Goal: Task Accomplishment & Management: Complete application form

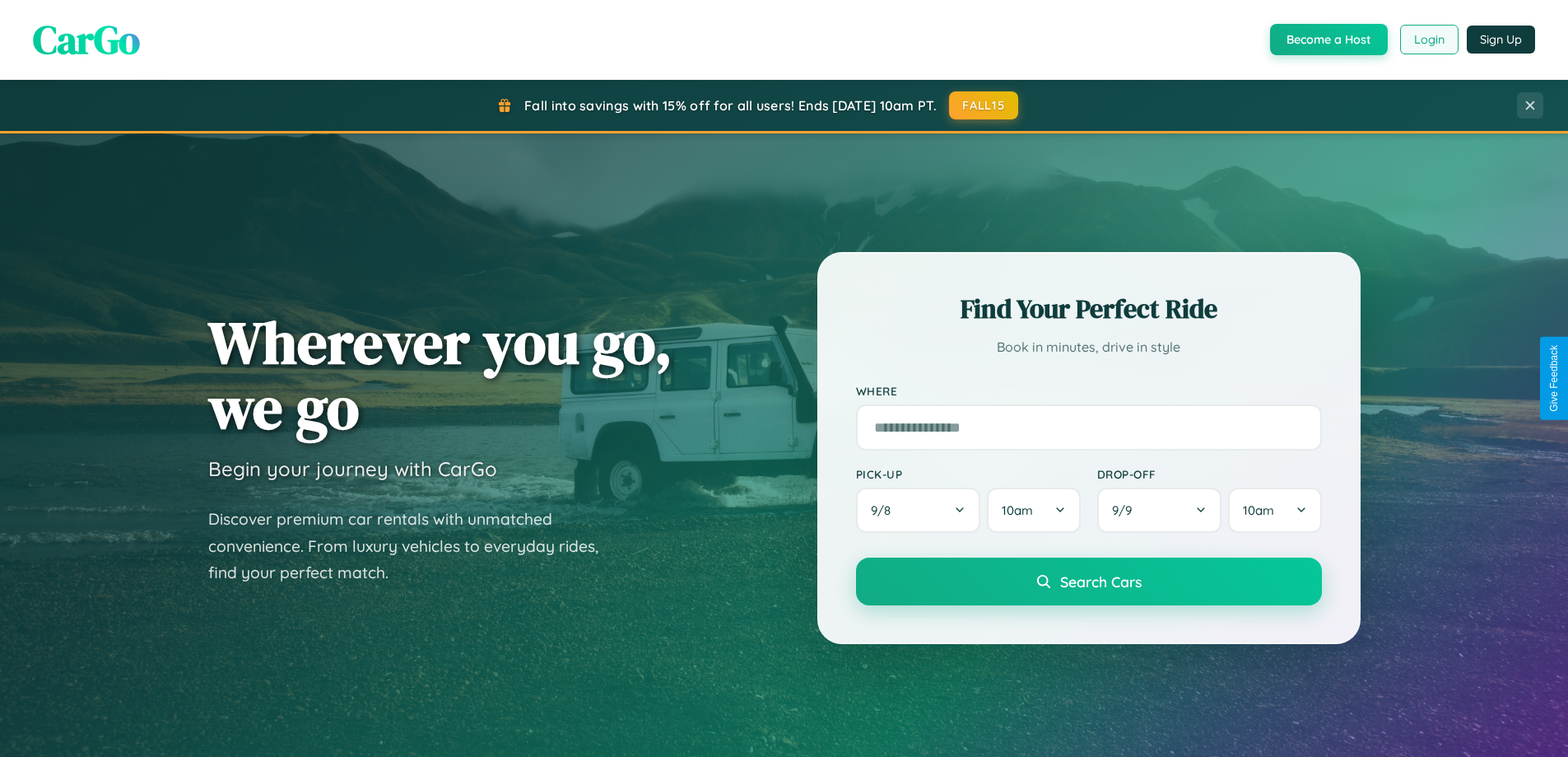
click at [1429, 39] on button "Login" at bounding box center [1430, 39] width 58 height 30
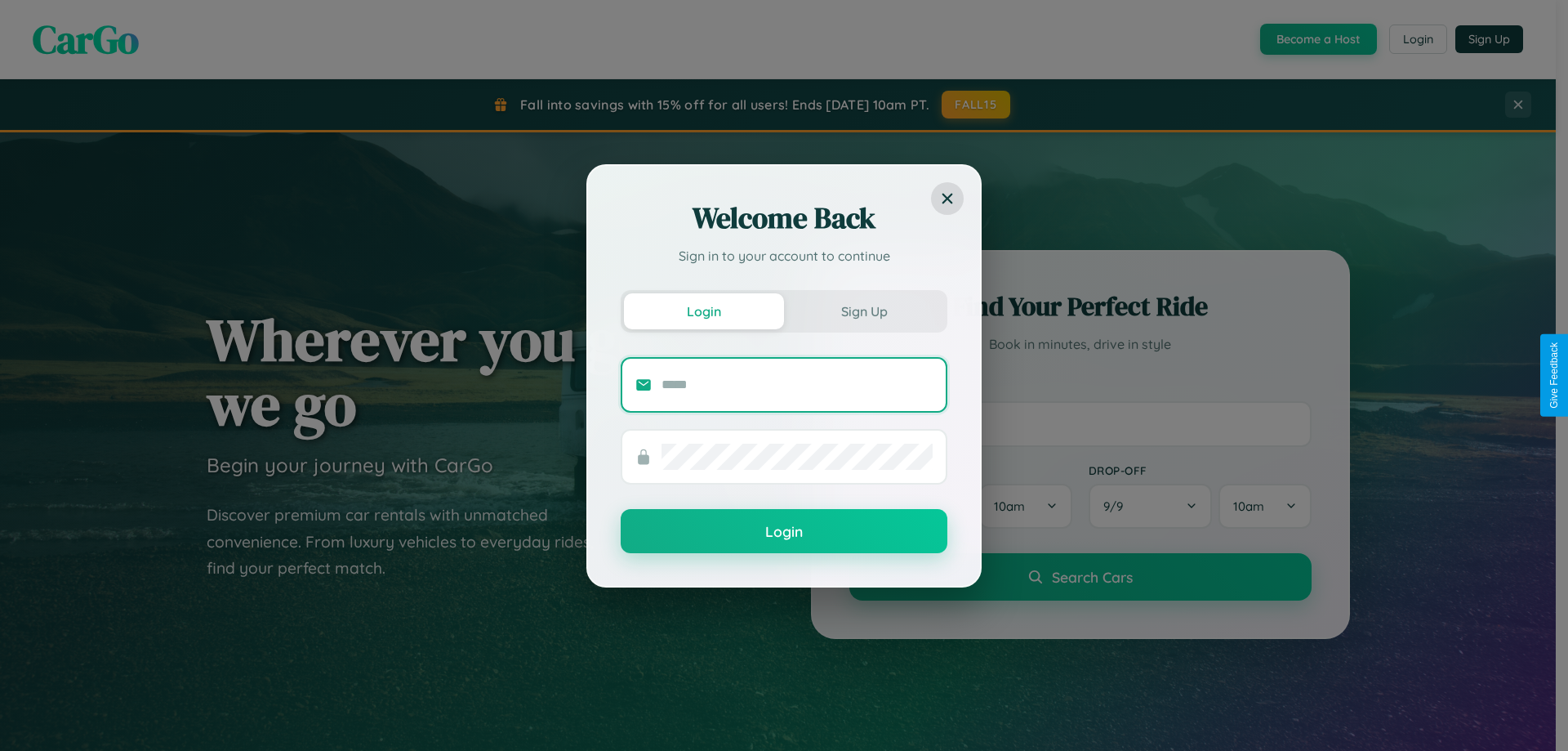
click at [798, 384] on input "text" at bounding box center [797, 385] width 272 height 26
type input "**********"
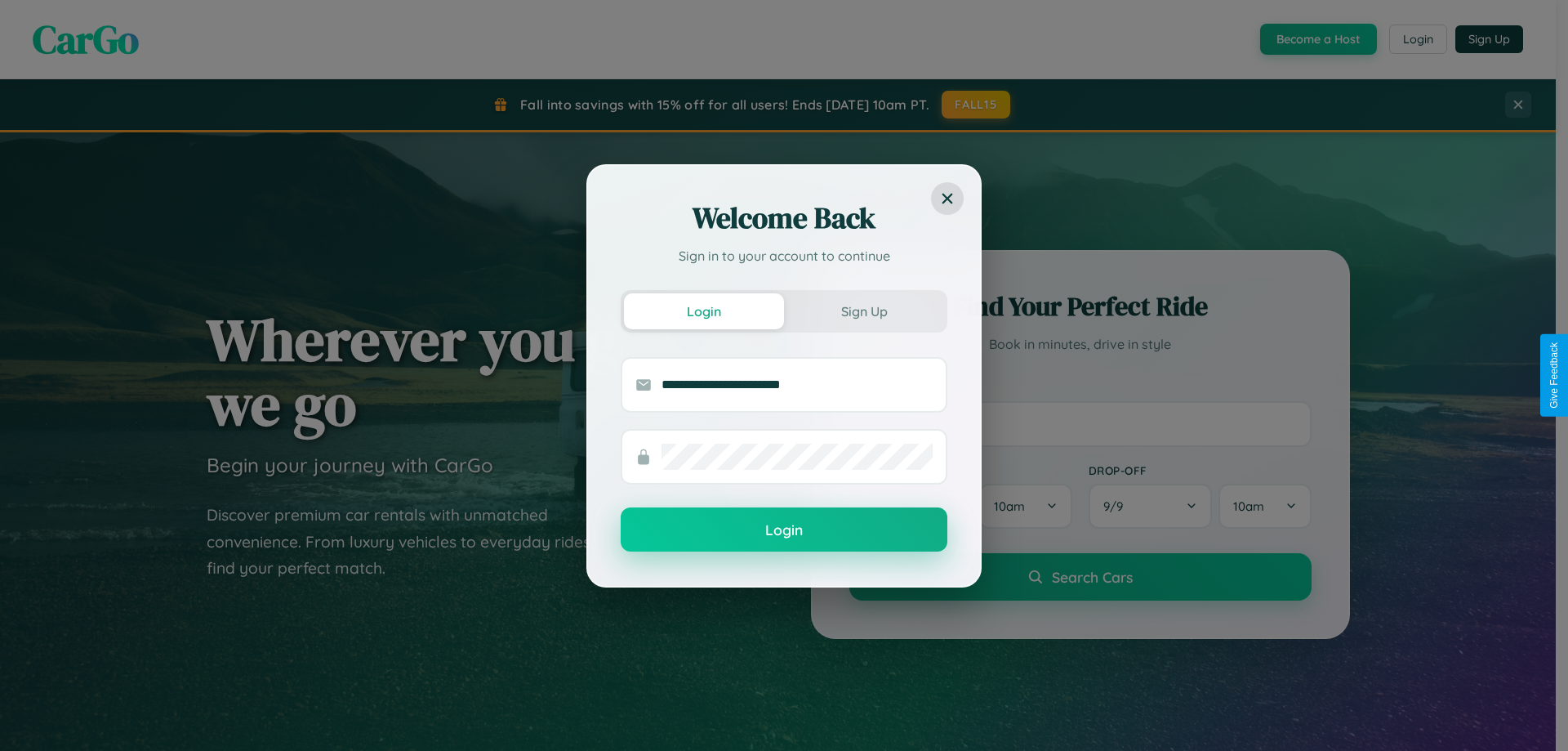
click at [784, 530] on button "Login" at bounding box center [784, 529] width 327 height 44
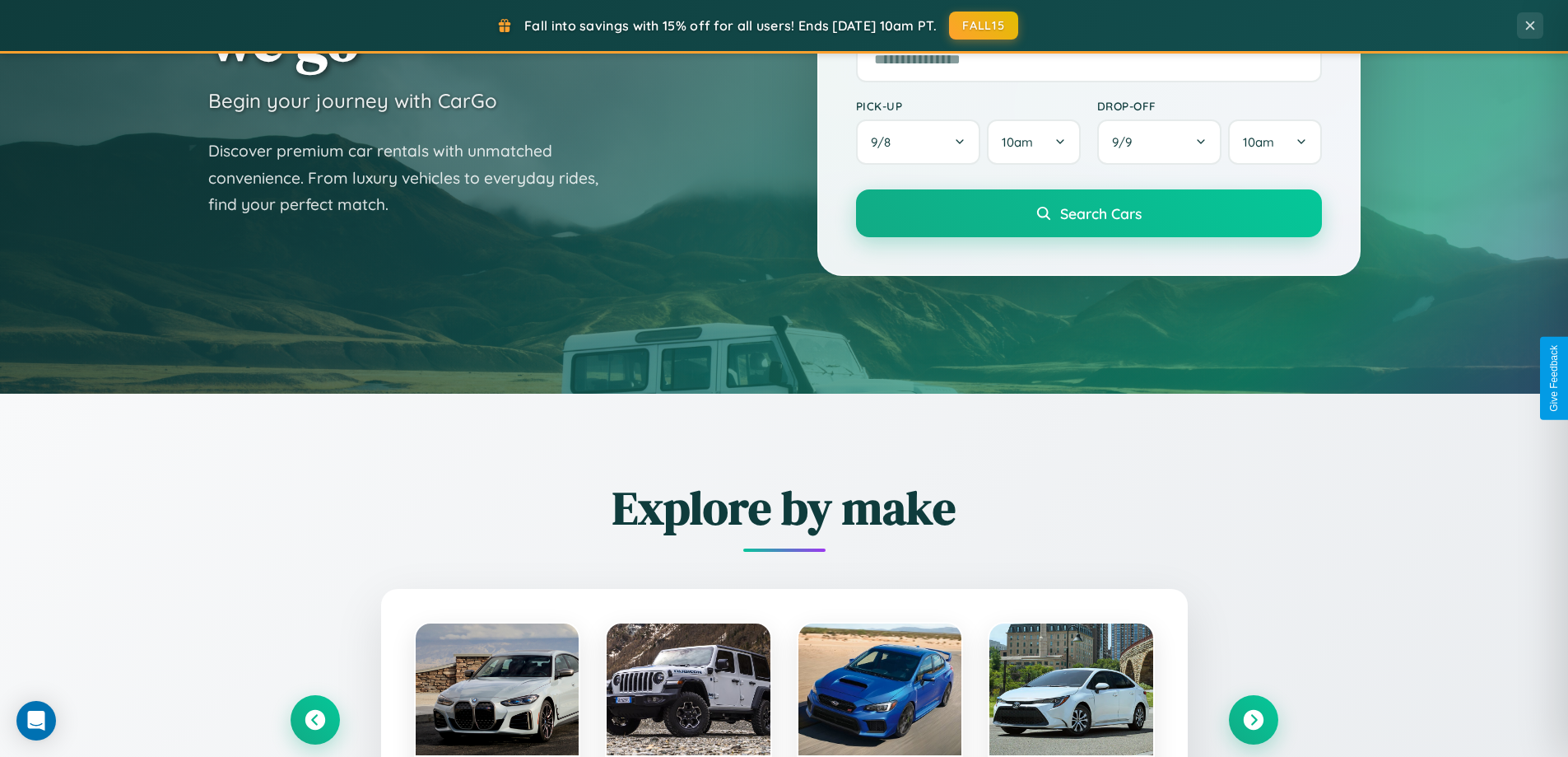
scroll to position [710, 0]
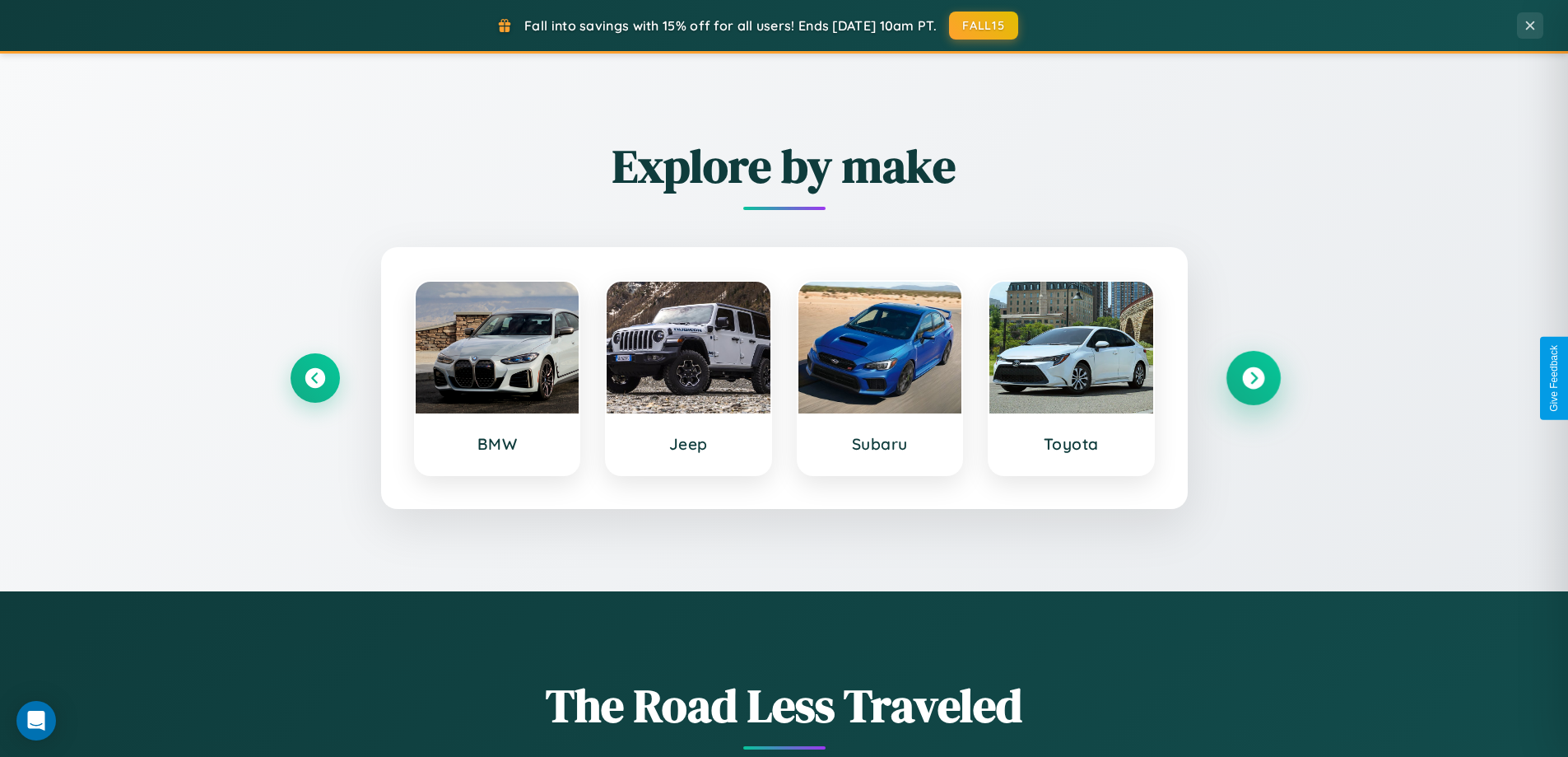
click at [1253, 378] on icon at bounding box center [1253, 378] width 22 height 22
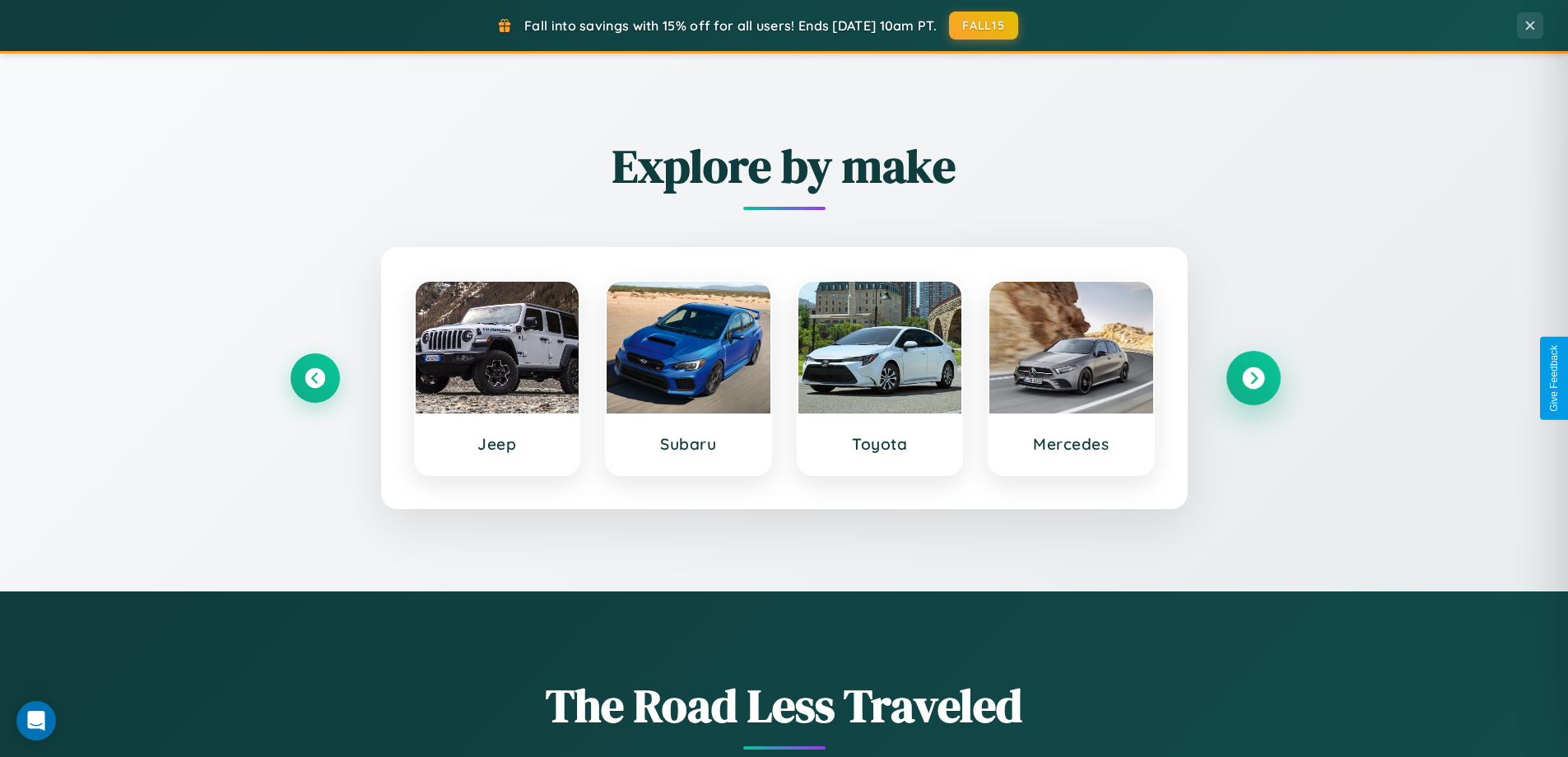
click at [1253, 378] on icon at bounding box center [1253, 378] width 22 height 22
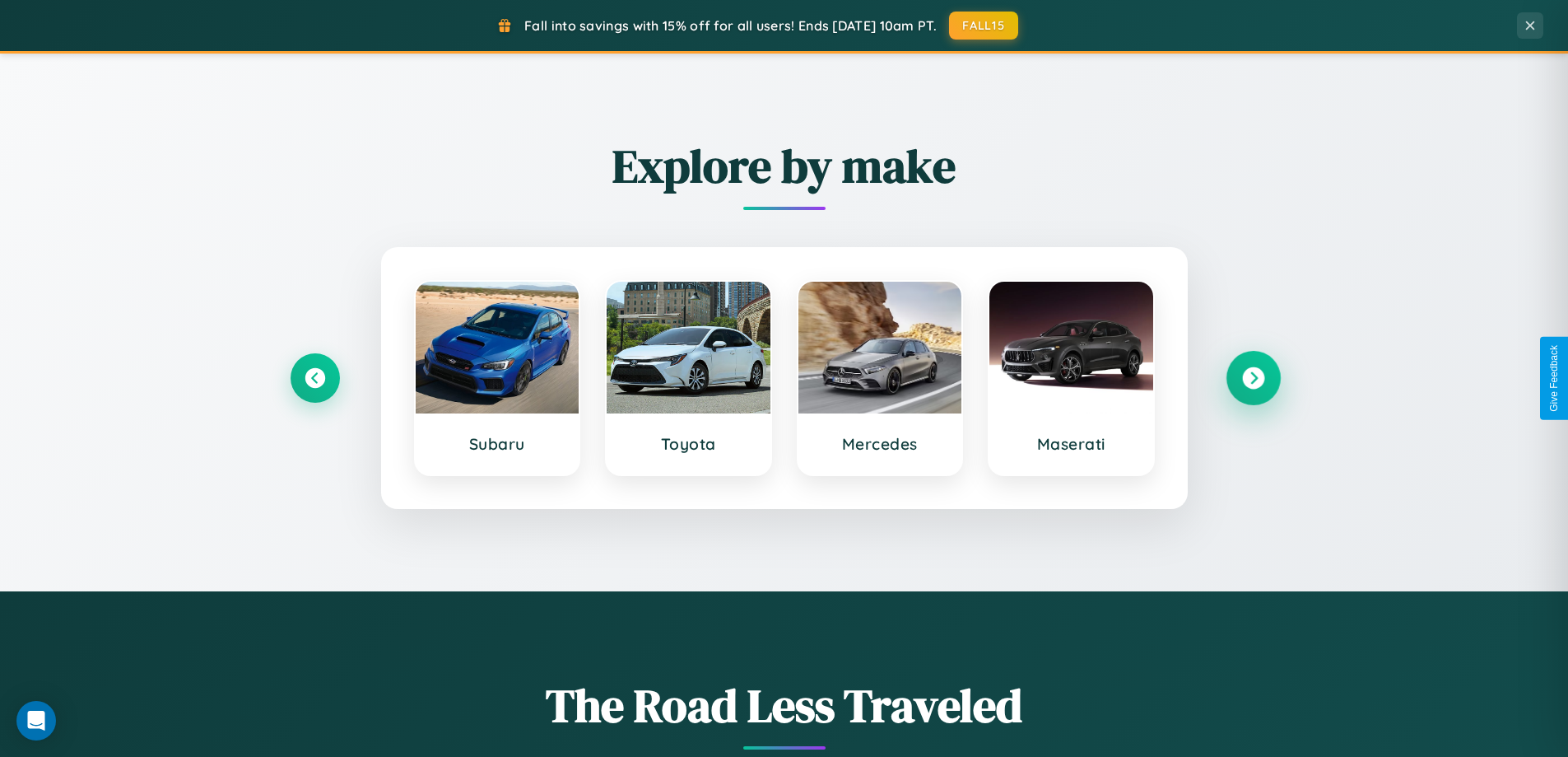
click at [1253, 378] on icon at bounding box center [1253, 378] width 22 height 22
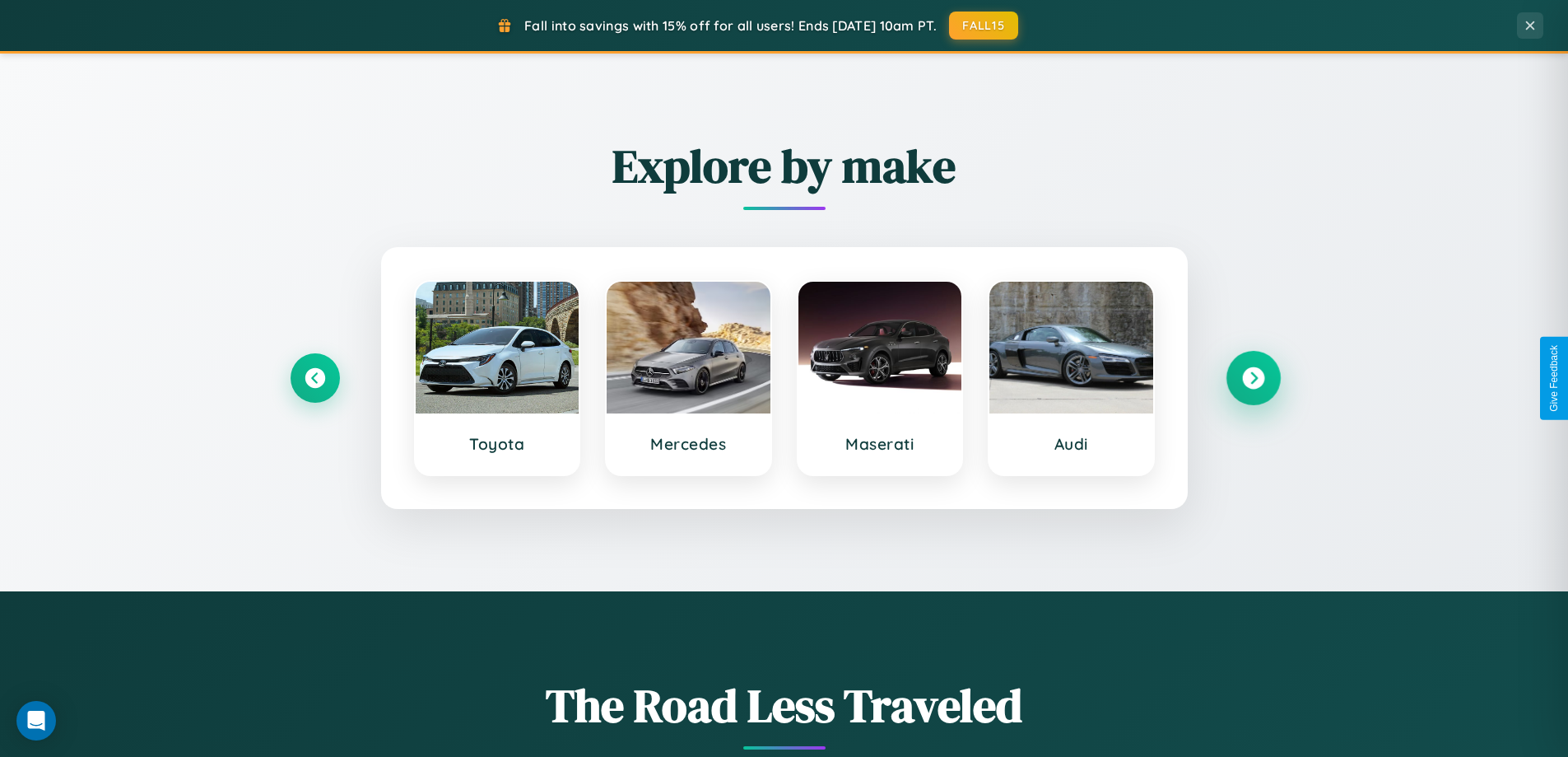
click at [1253, 378] on icon at bounding box center [1253, 378] width 22 height 22
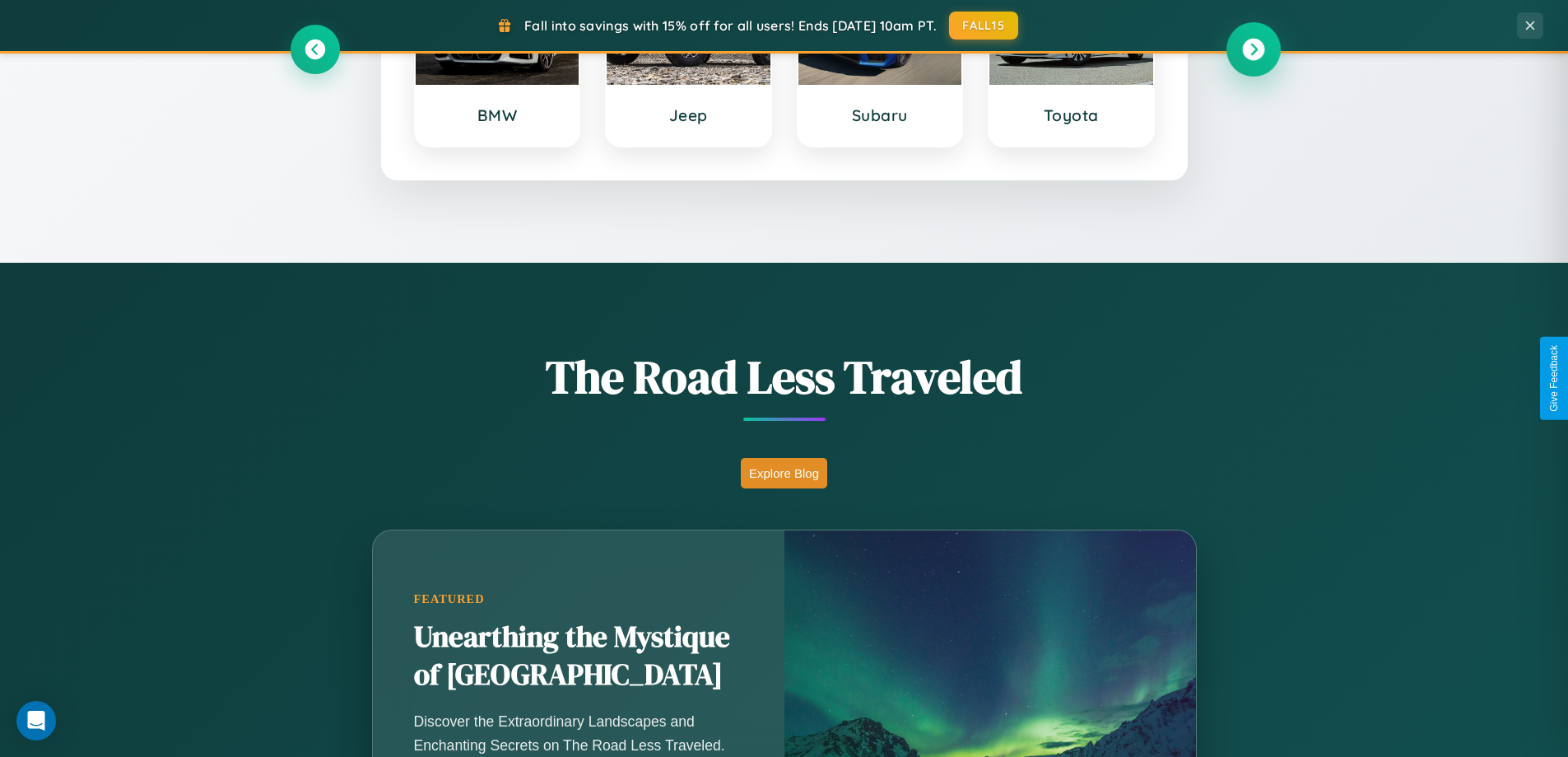
scroll to position [2647, 0]
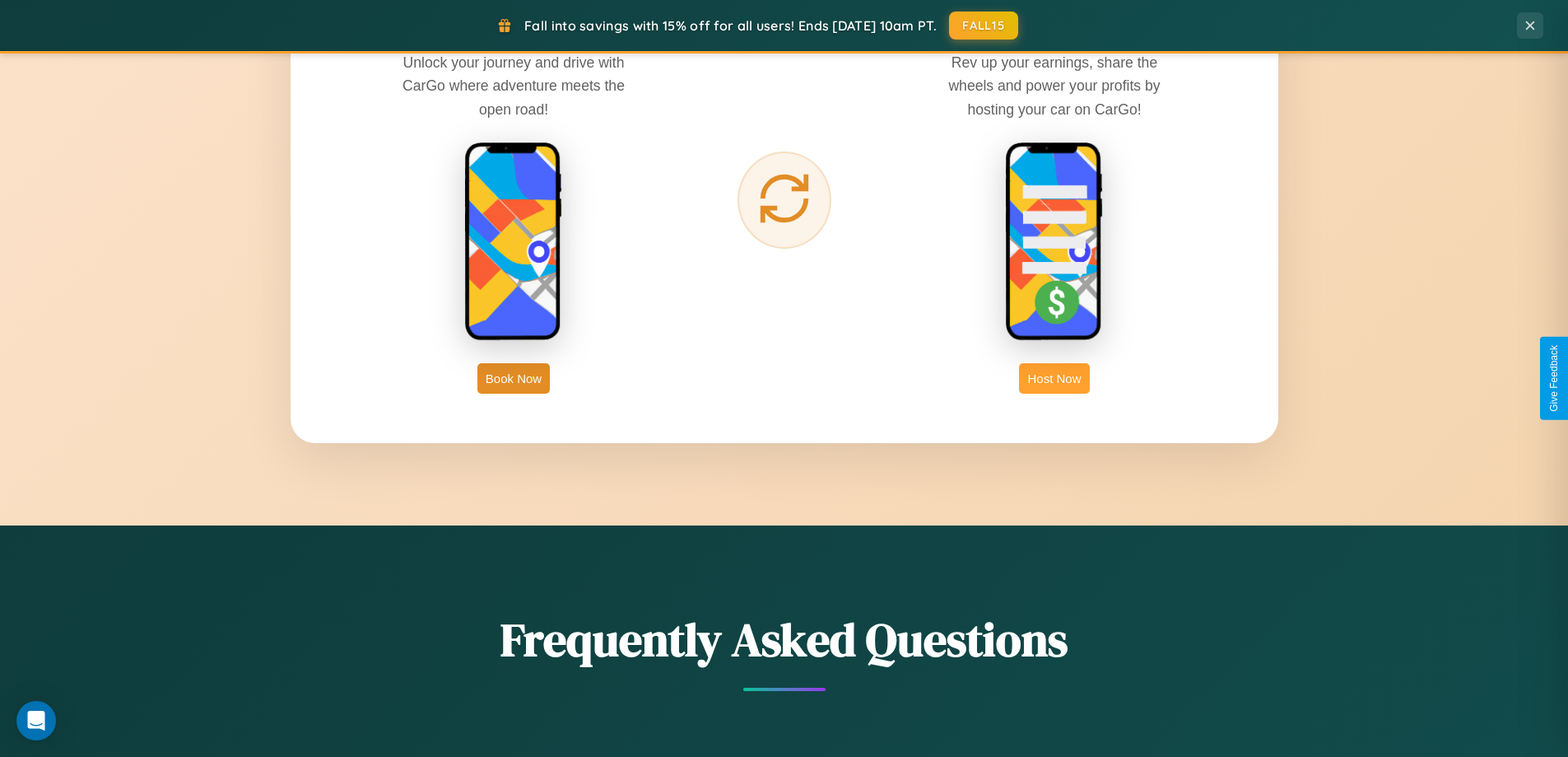
click at [1055, 378] on button "Host Now" at bounding box center [1054, 378] width 70 height 30
